Goal: Browse casually

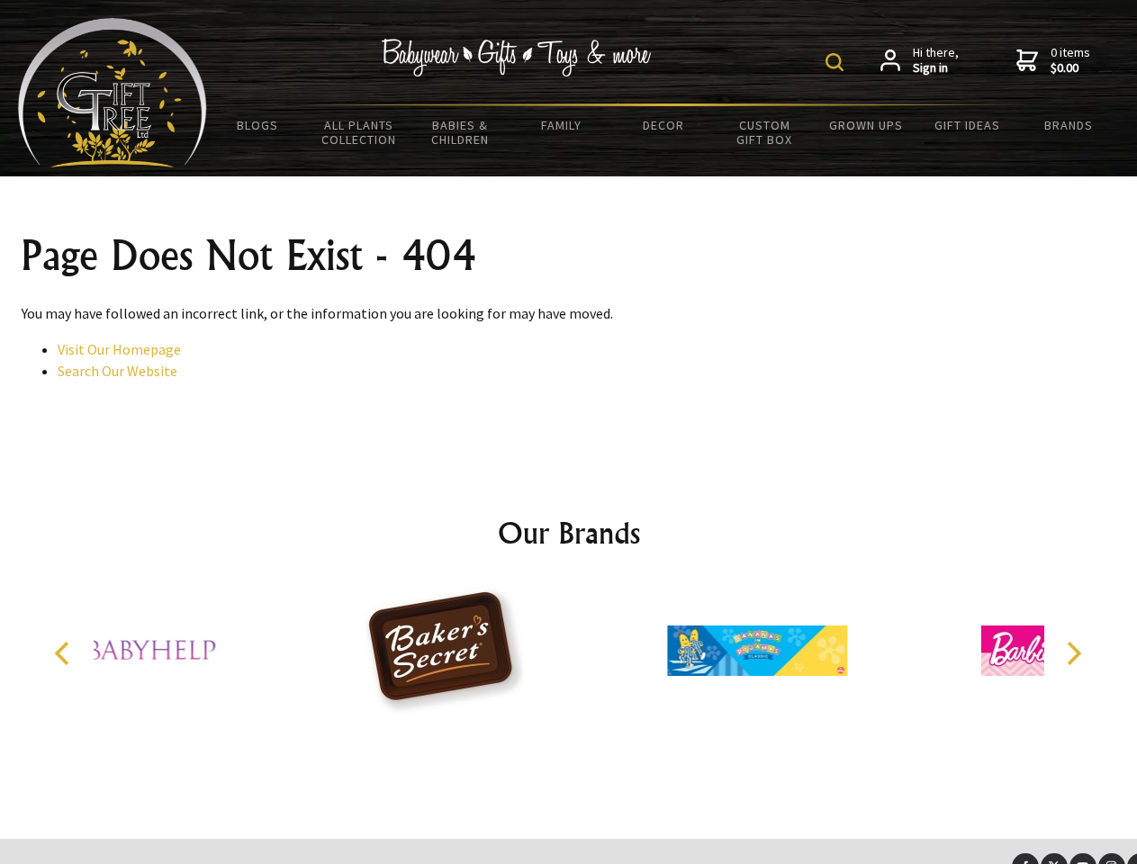
click at [837, 62] on img at bounding box center [835, 62] width 18 height 18
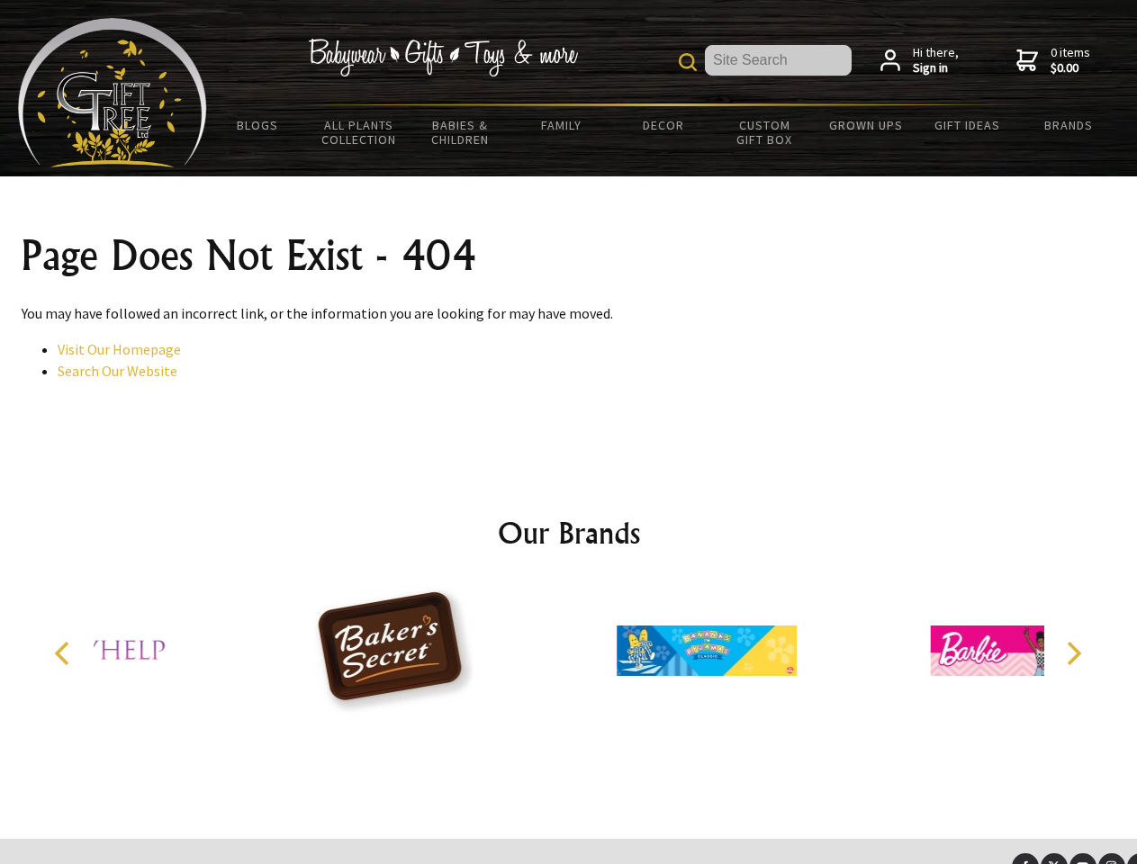
click at [569, 654] on div at bounding box center [706, 653] width 313 height 140
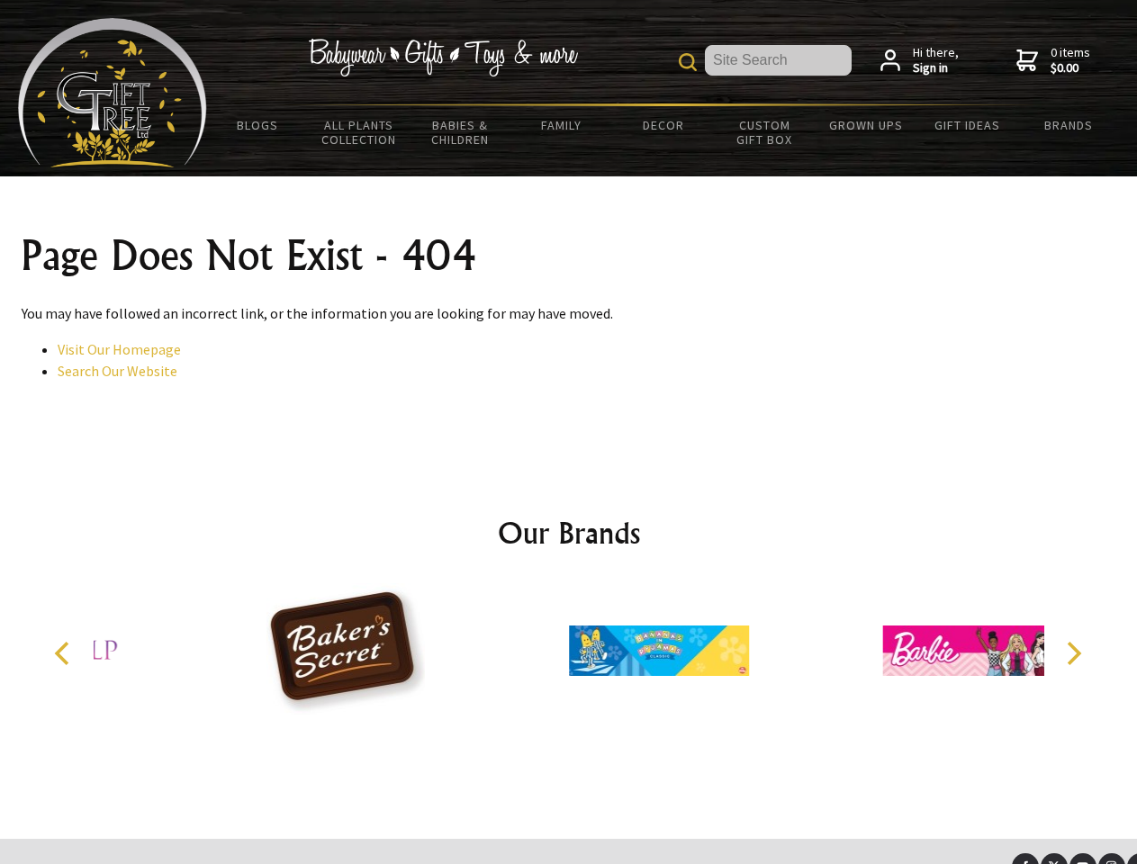
click at [65, 654] on icon "Previous" at bounding box center [63, 653] width 23 height 23
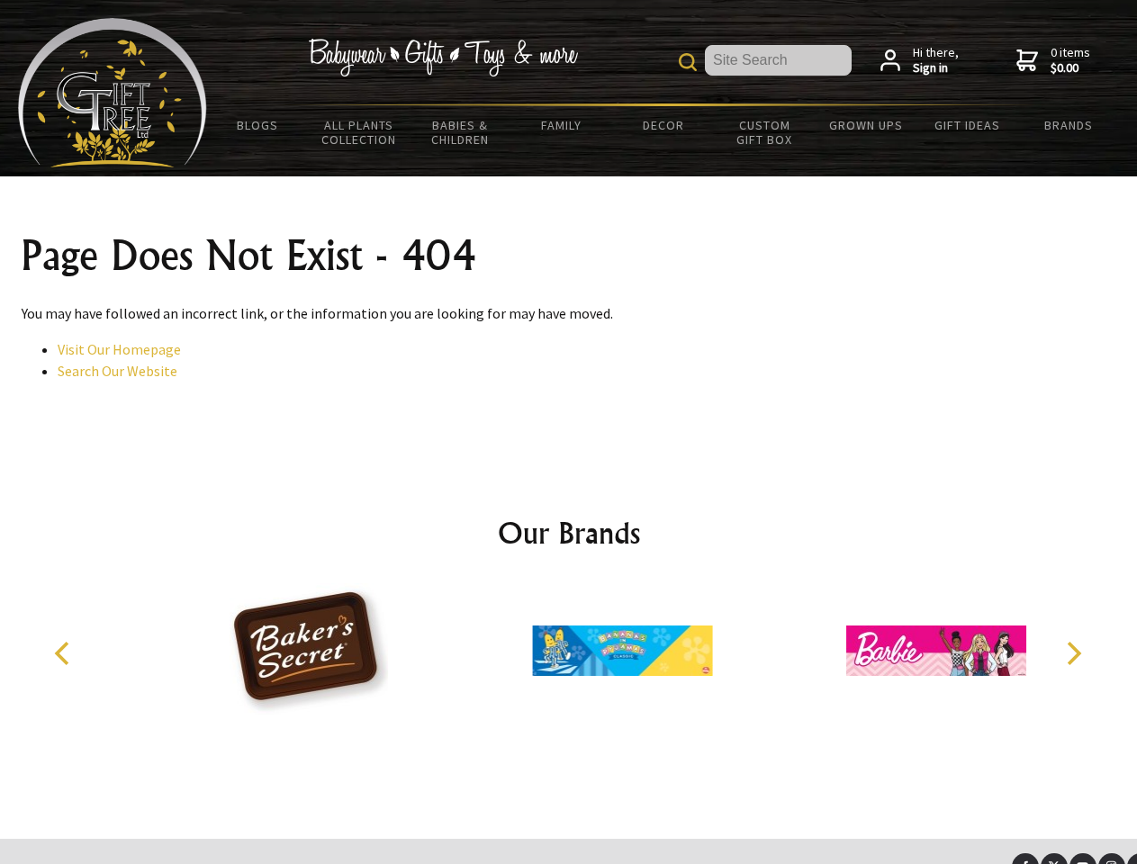
click at [1073, 654] on icon "Next" at bounding box center [1072, 653] width 23 height 23
